Goal: Information Seeking & Learning: Learn about a topic

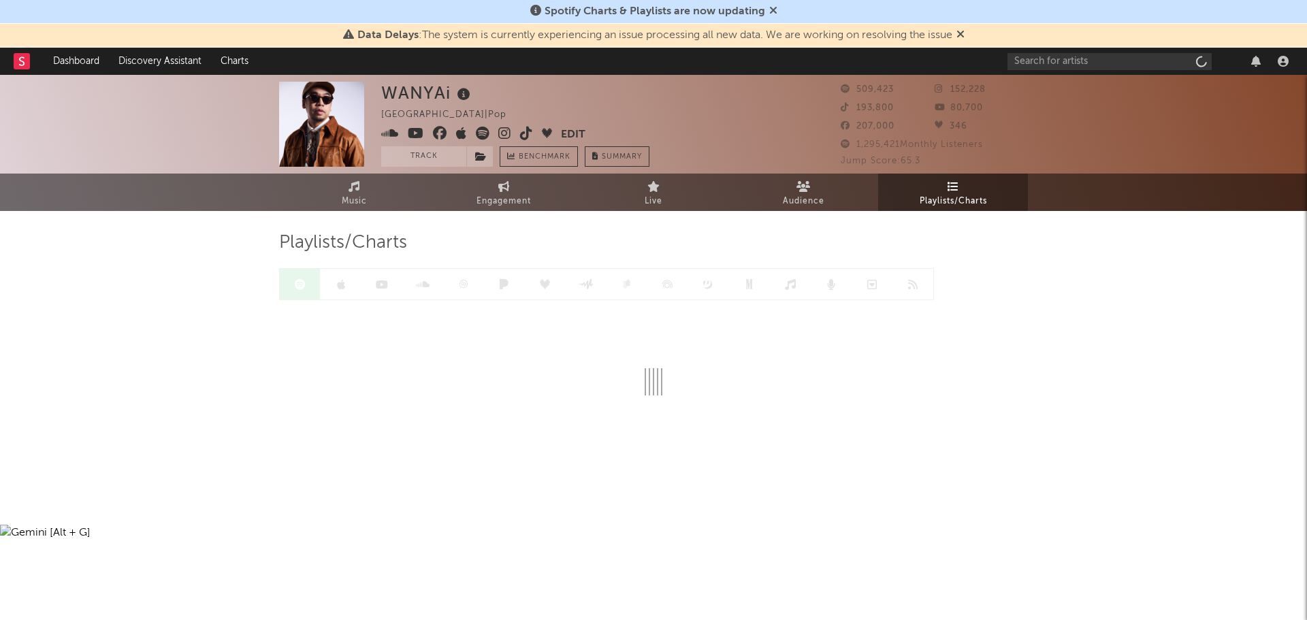
click at [1115, 51] on div at bounding box center [1150, 61] width 286 height 27
click at [1114, 59] on input "text" at bounding box center [1109, 61] width 204 height 17
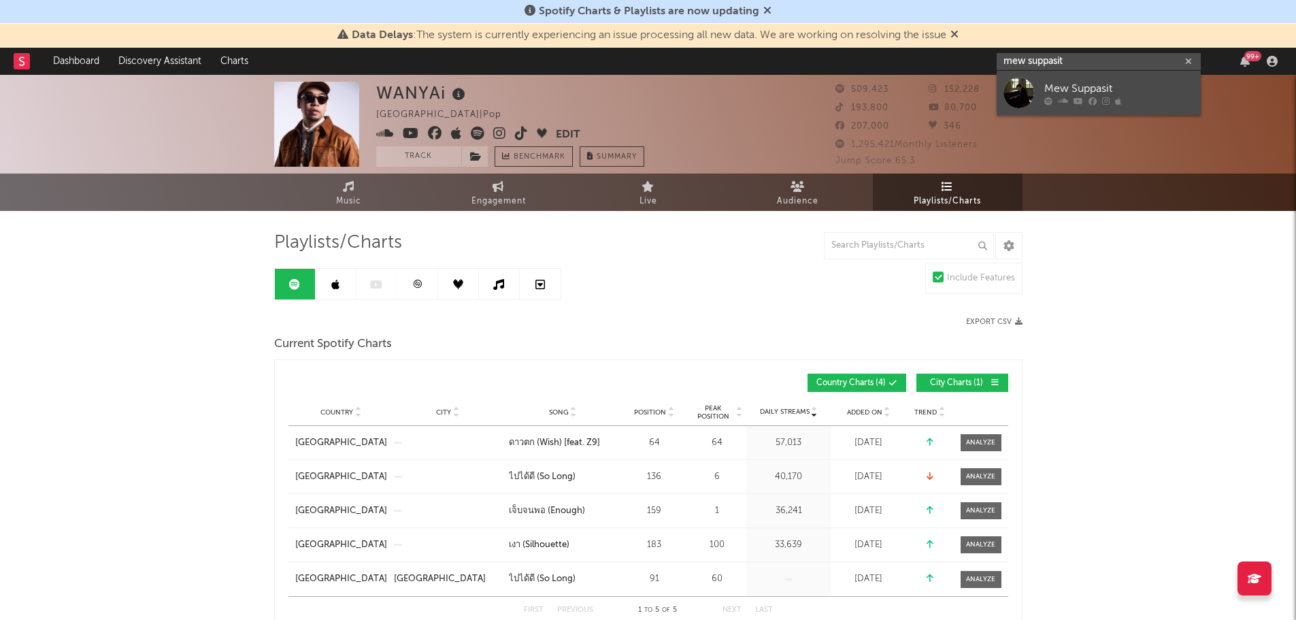
type input "mew suppasit"
click at [1027, 93] on div at bounding box center [1019, 93] width 31 height 31
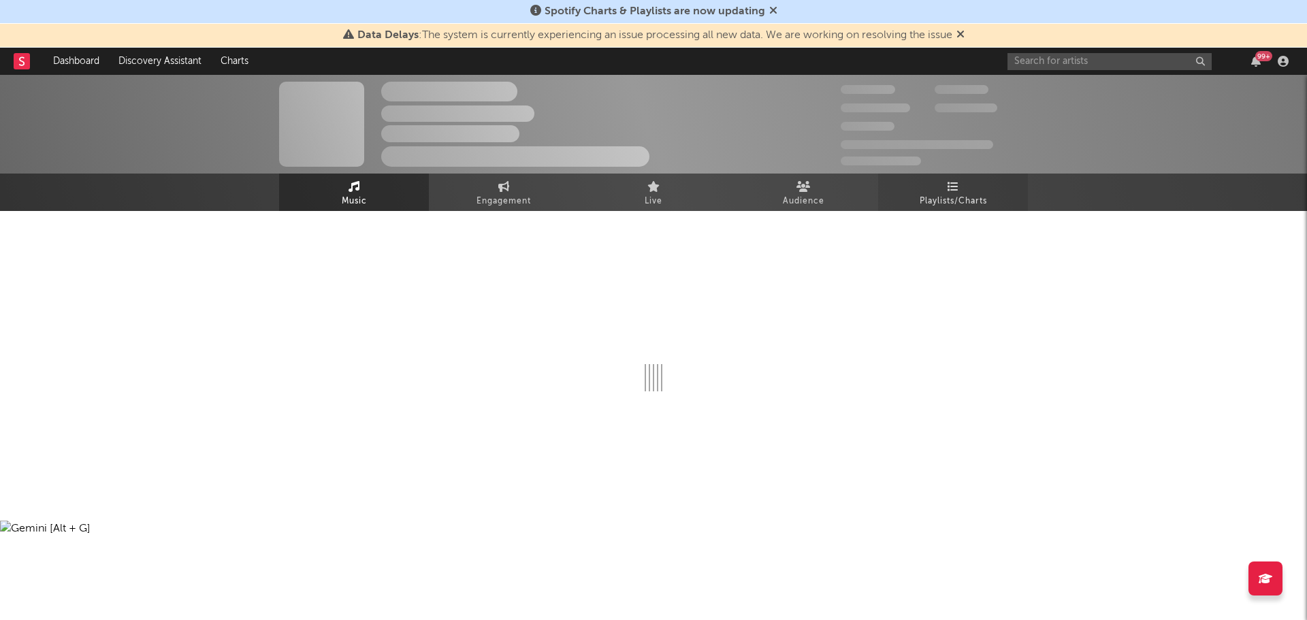
click at [947, 204] on span "Playlists/Charts" at bounding box center [952, 201] width 67 height 16
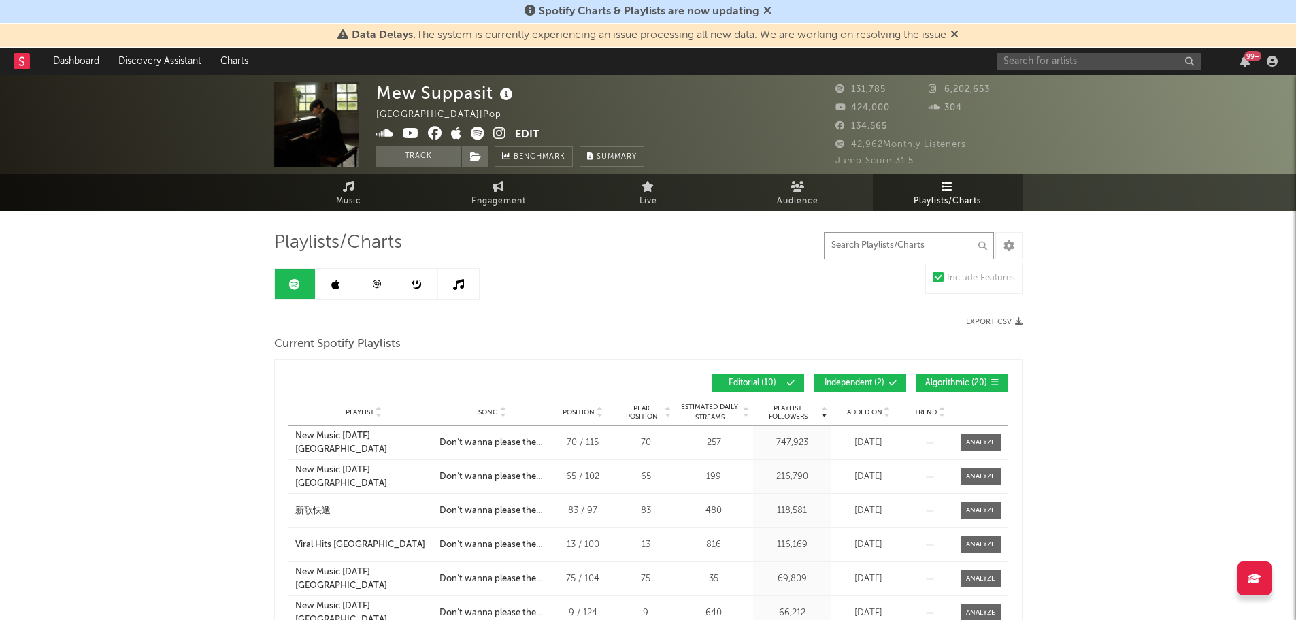
click at [845, 251] on input "text" at bounding box center [909, 245] width 170 height 27
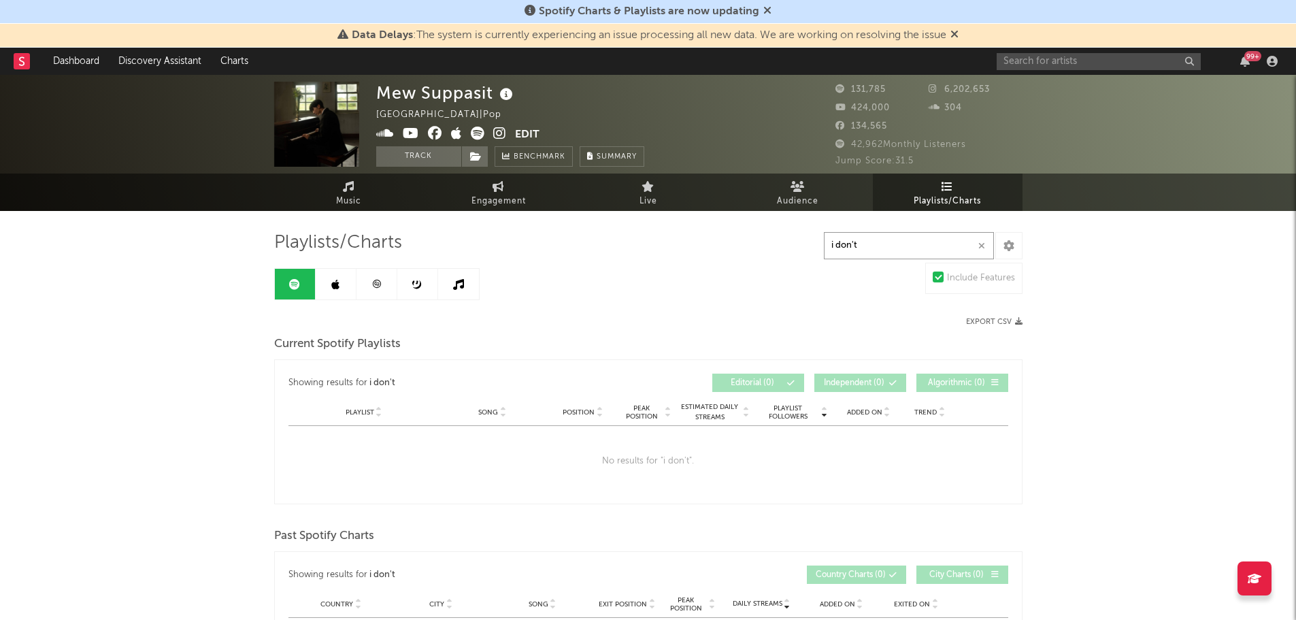
type input "i don'"
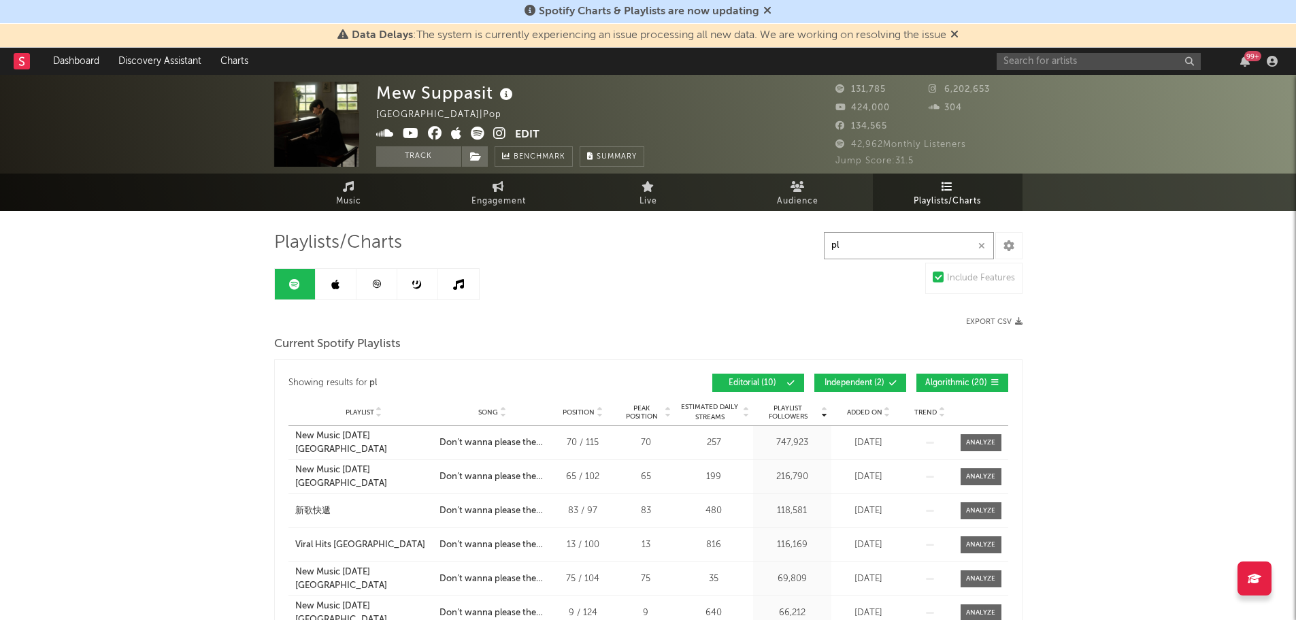
type input "p"
type input "don't"
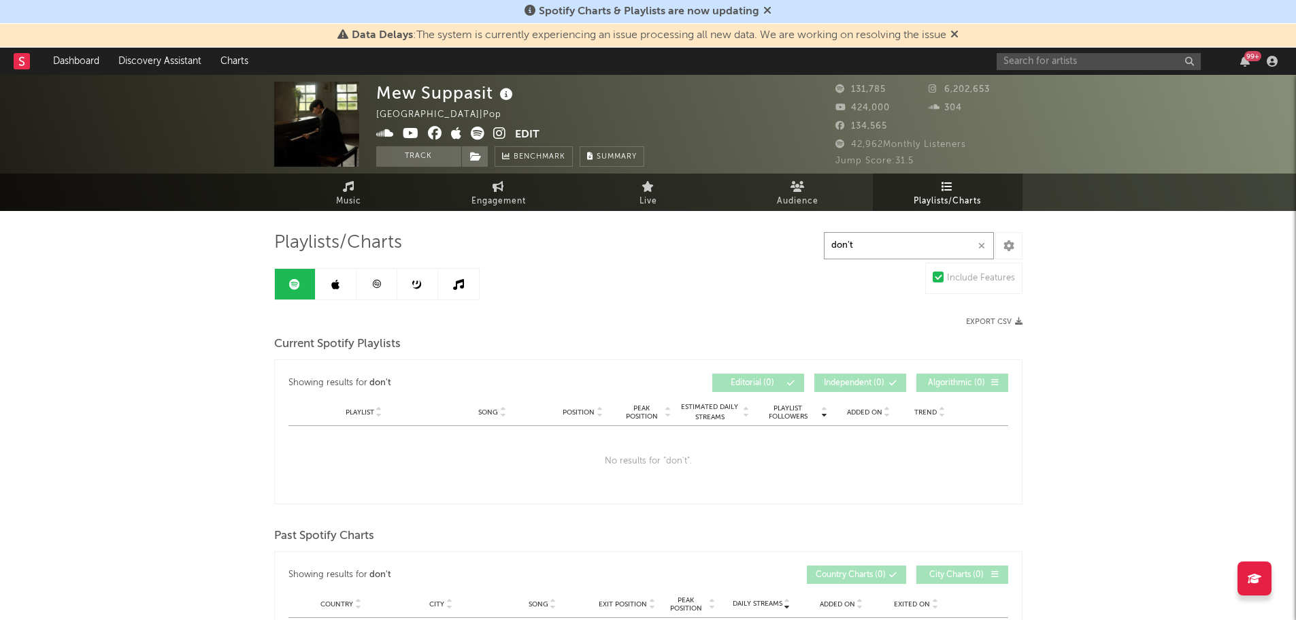
click at [934, 254] on input "don't" at bounding box center [909, 245] width 170 height 27
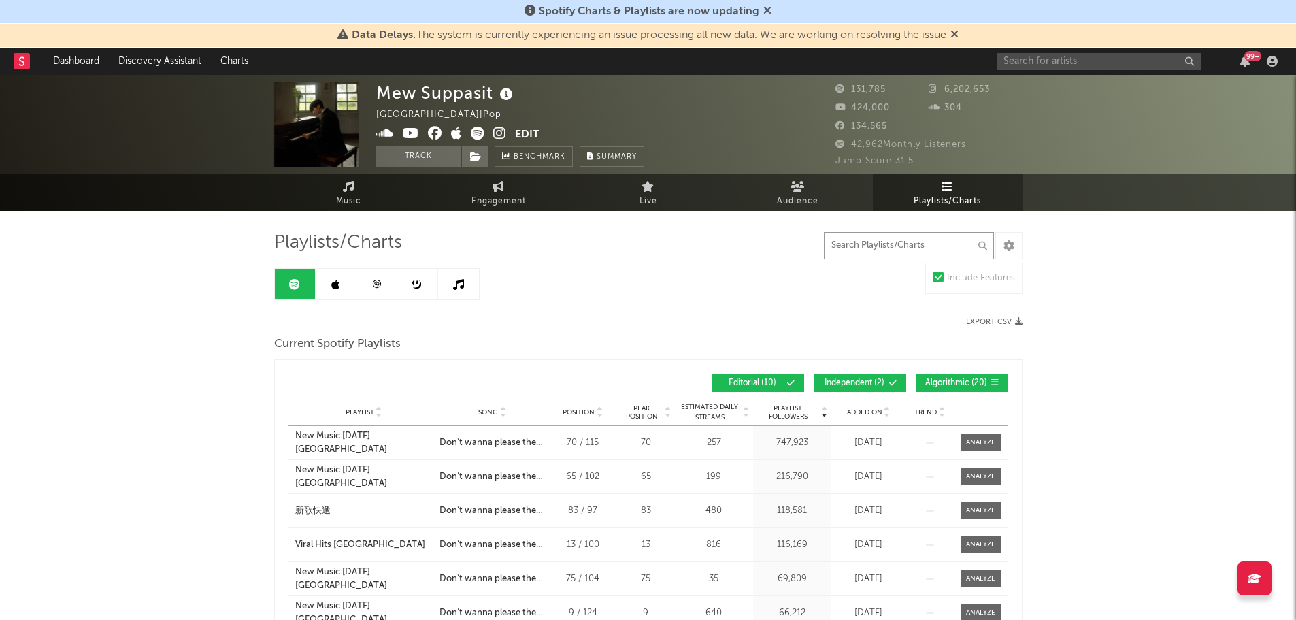
click at [884, 240] on input "text" at bounding box center [909, 245] width 170 height 27
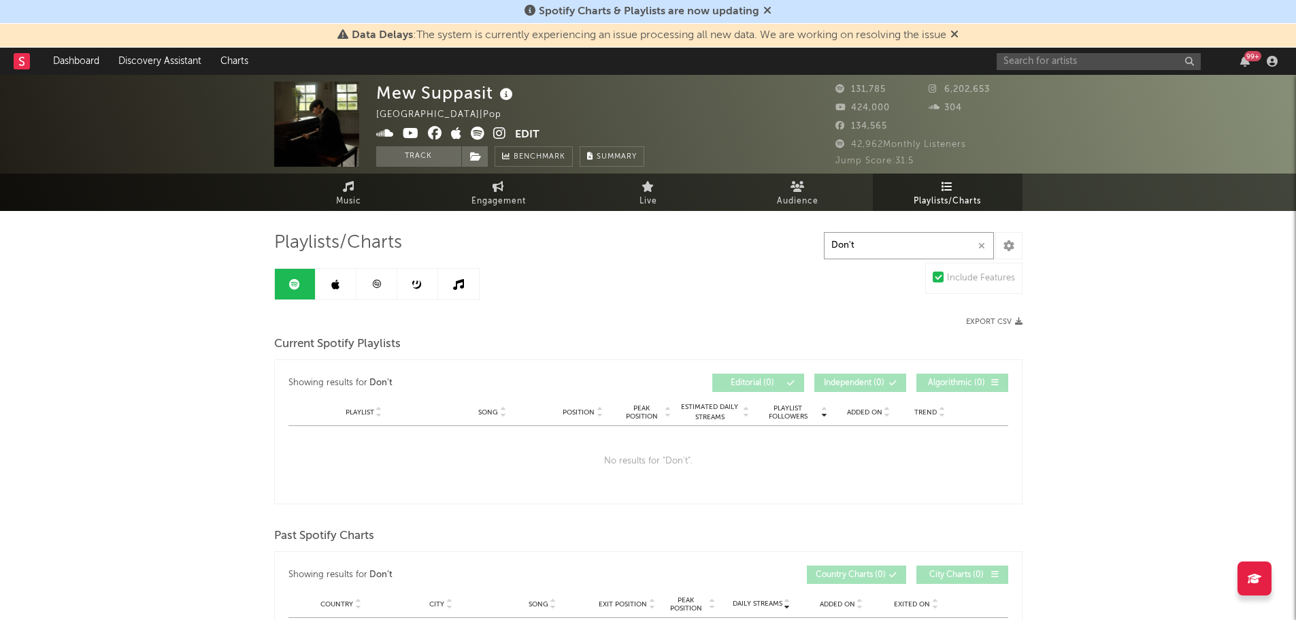
type input "Don'"
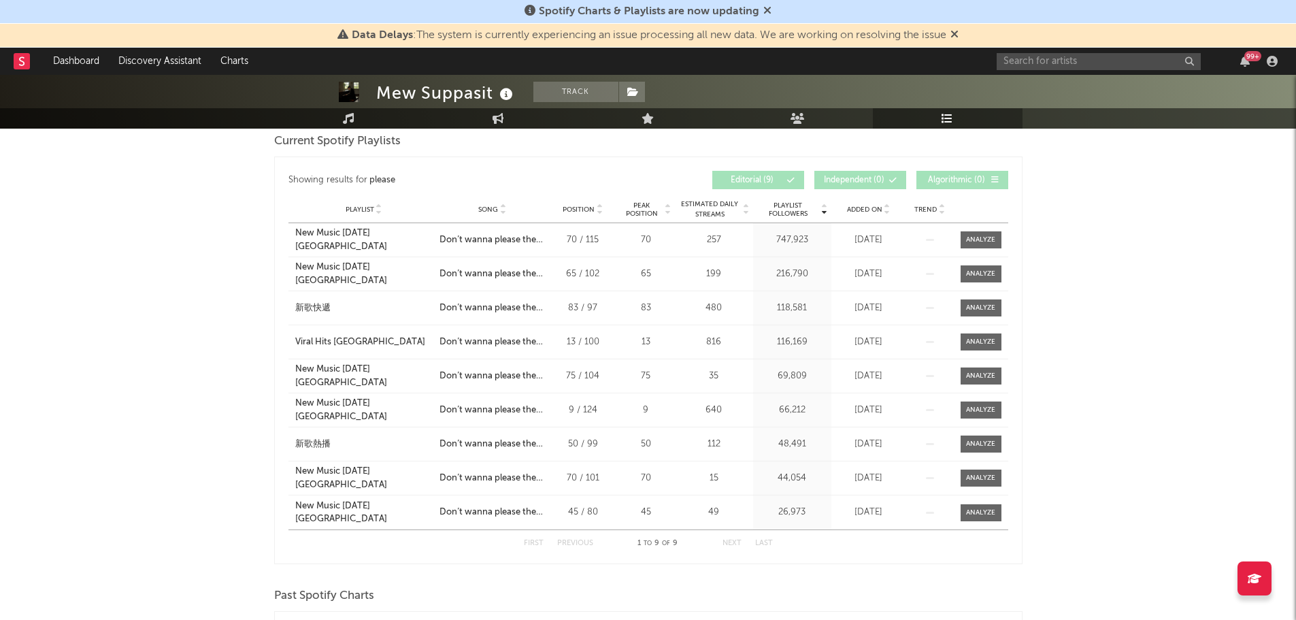
scroll to position [204, 0]
type input "please"
drag, startPoint x: 390, startPoint y: 468, endPoint x: 195, endPoint y: 474, distance: 194.7
drag, startPoint x: 195, startPoint y: 474, endPoint x: 210, endPoint y: 504, distance: 33.8
click at [210, 504] on div "Mew Suppasit Track [GEOGRAPHIC_DATA] | Pop Edit Track Benchmark Summary 131,785…" at bounding box center [648, 544] width 1296 height 1347
